Goal: Information Seeking & Learning: Learn about a topic

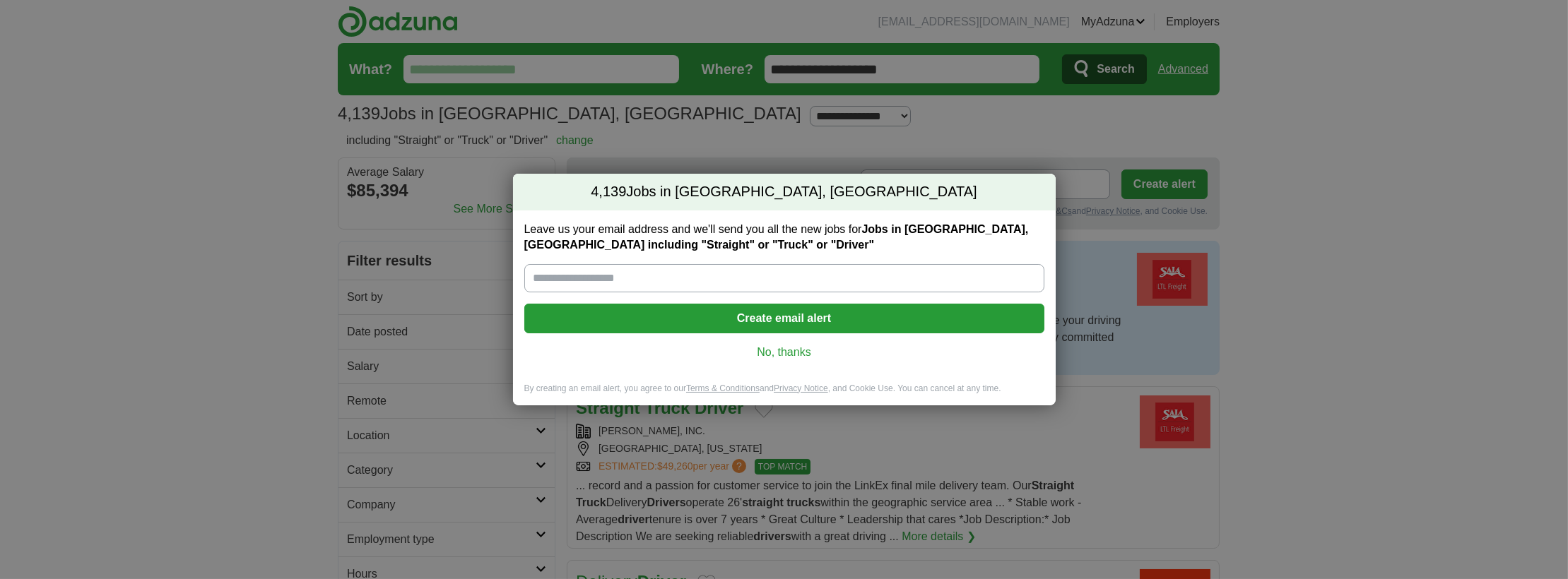
click at [775, 352] on link "No, thanks" at bounding box center [784, 352] width 497 height 16
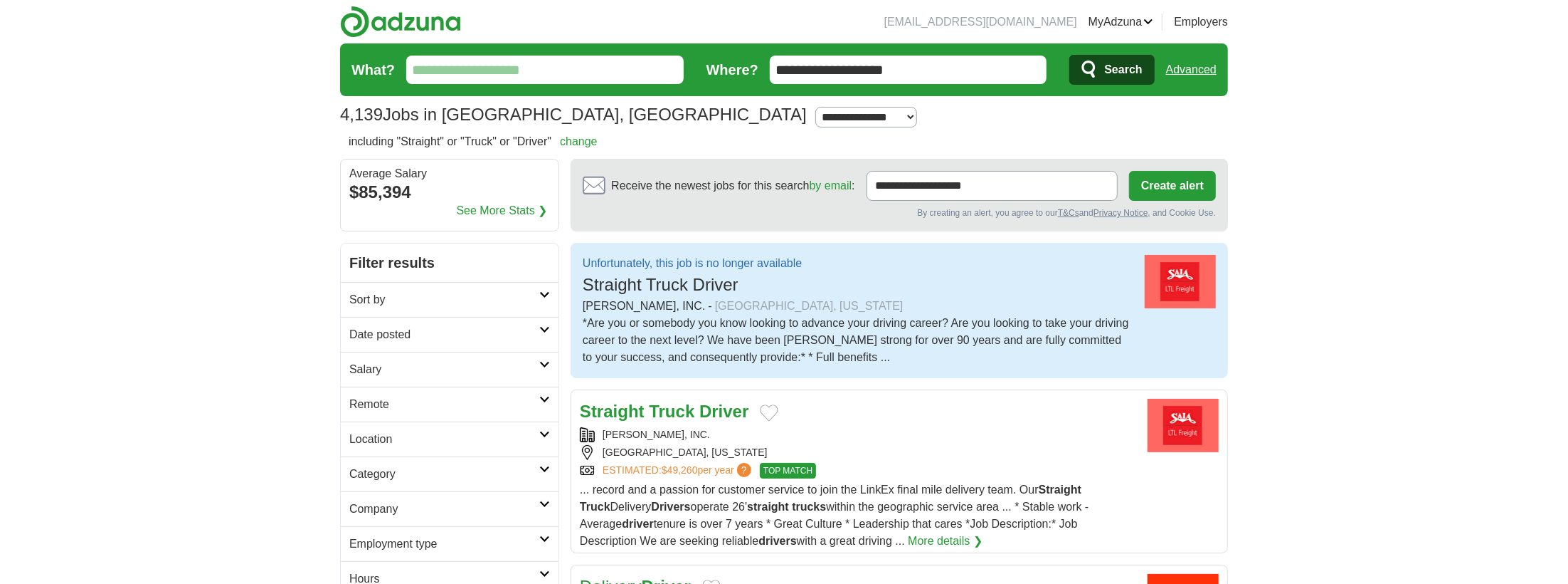
click at [521, 332] on h2 "Date posted" at bounding box center [444, 335] width 190 height 17
click at [529, 513] on h2 "Location" at bounding box center [444, 514] width 190 height 17
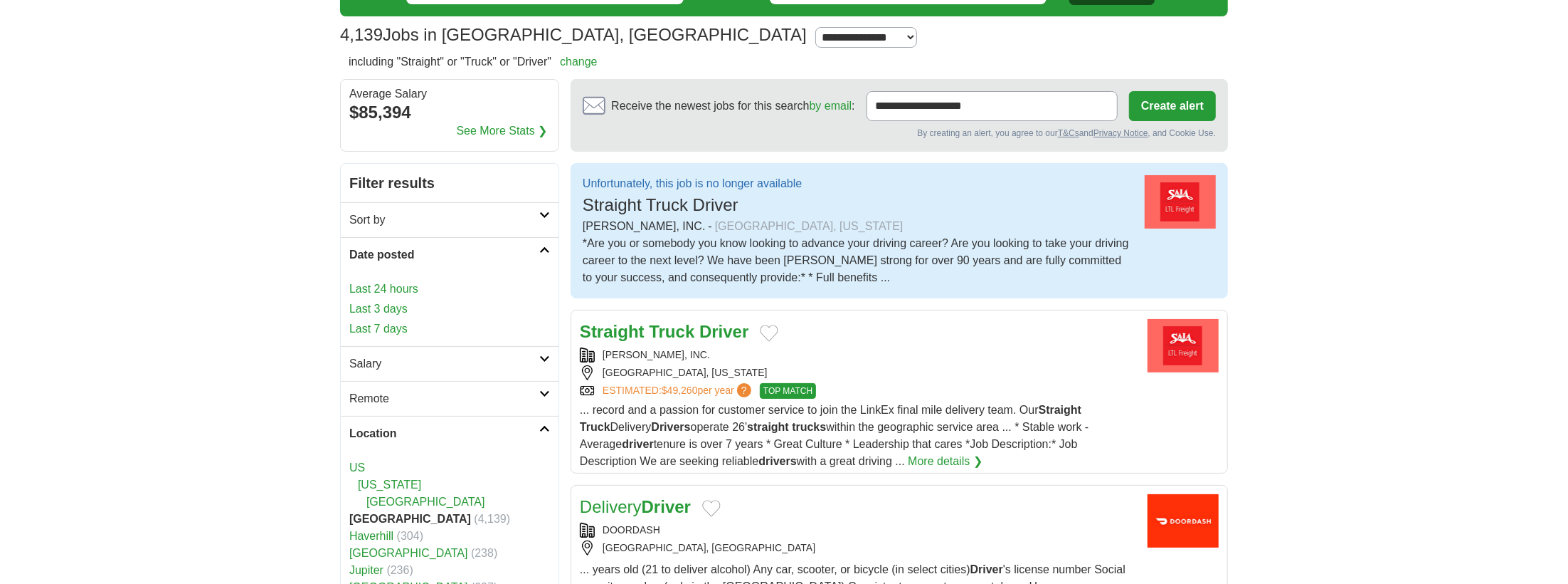
scroll to position [143, 0]
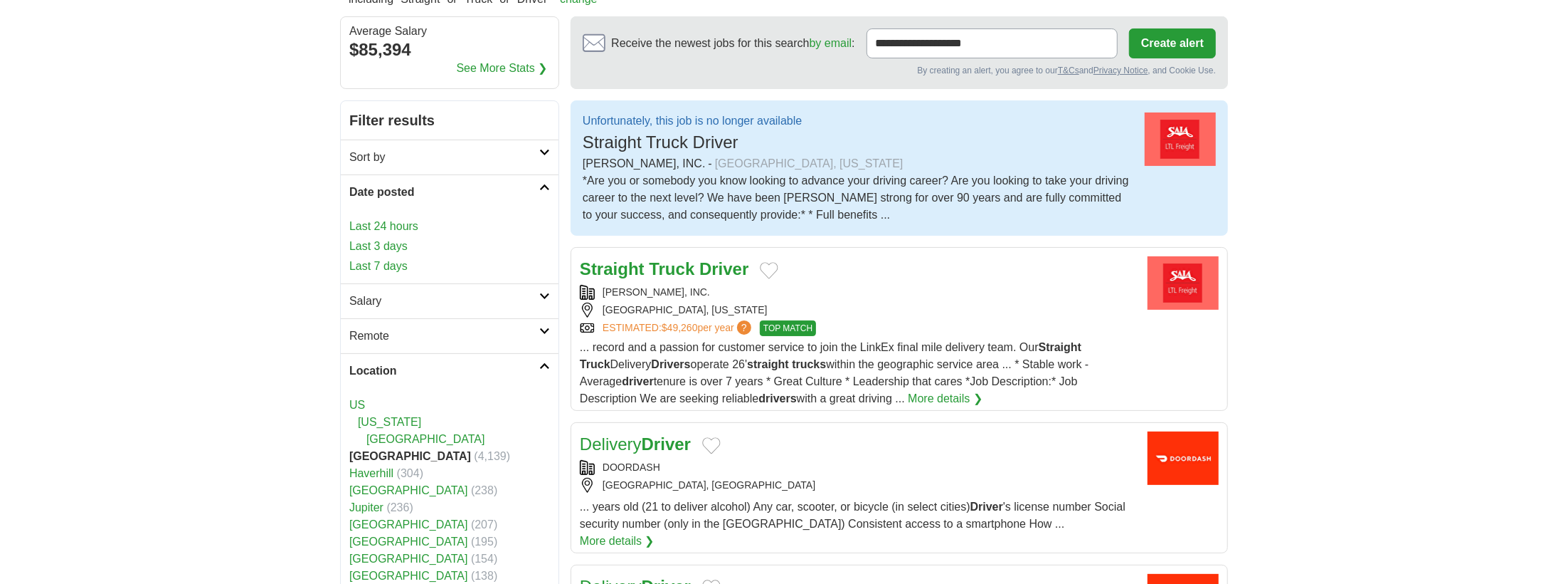
click at [866, 324] on div "ESTIMATED: $49,260 per year ? TOP MATCH" at bounding box center [858, 329] width 556 height 16
